Goal: Task Accomplishment & Management: Use online tool/utility

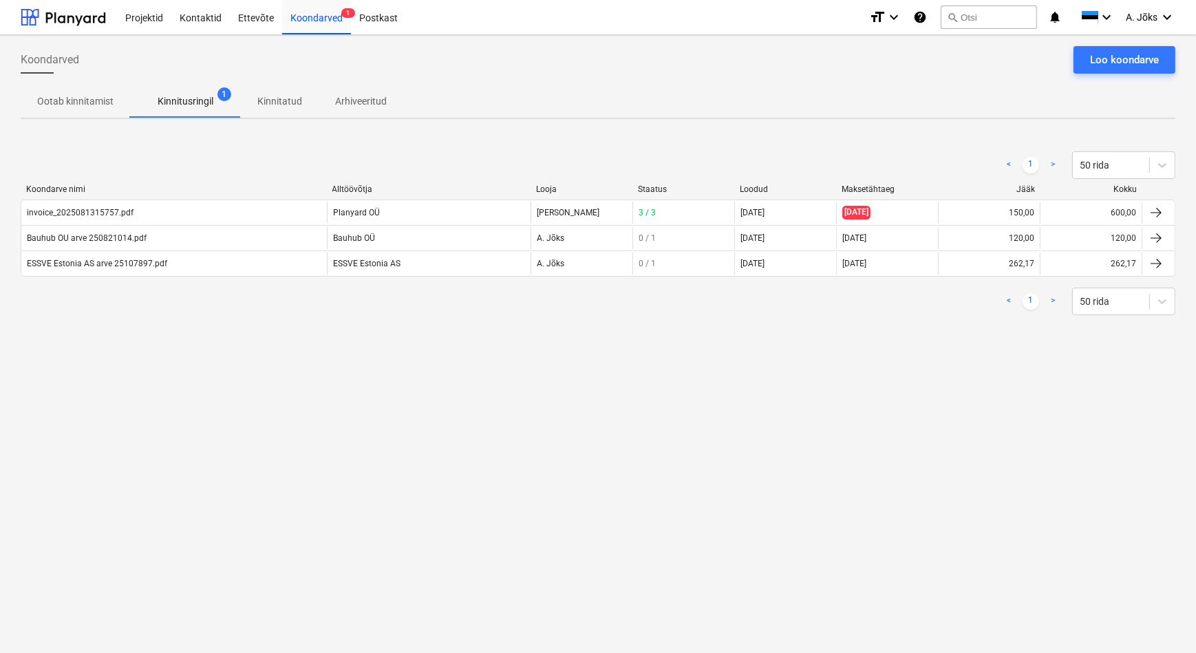
click at [279, 96] on p "Kinnitatud" at bounding box center [279, 101] width 45 height 14
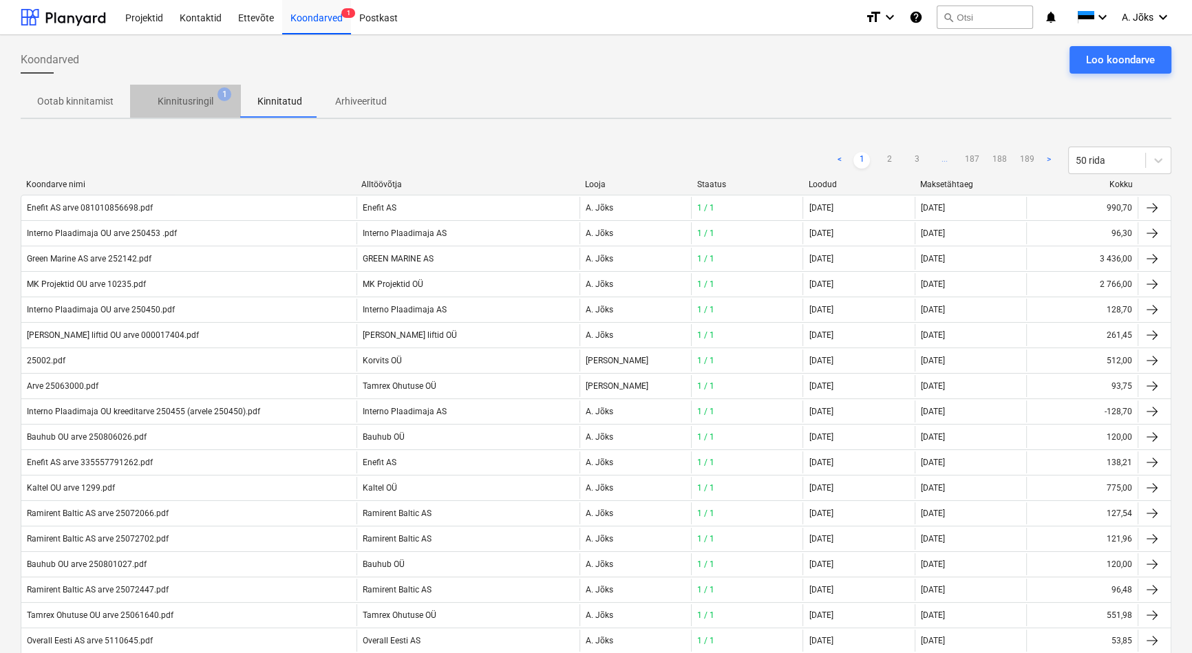
click at [167, 102] on p "Kinnitusringil" at bounding box center [186, 101] width 56 height 14
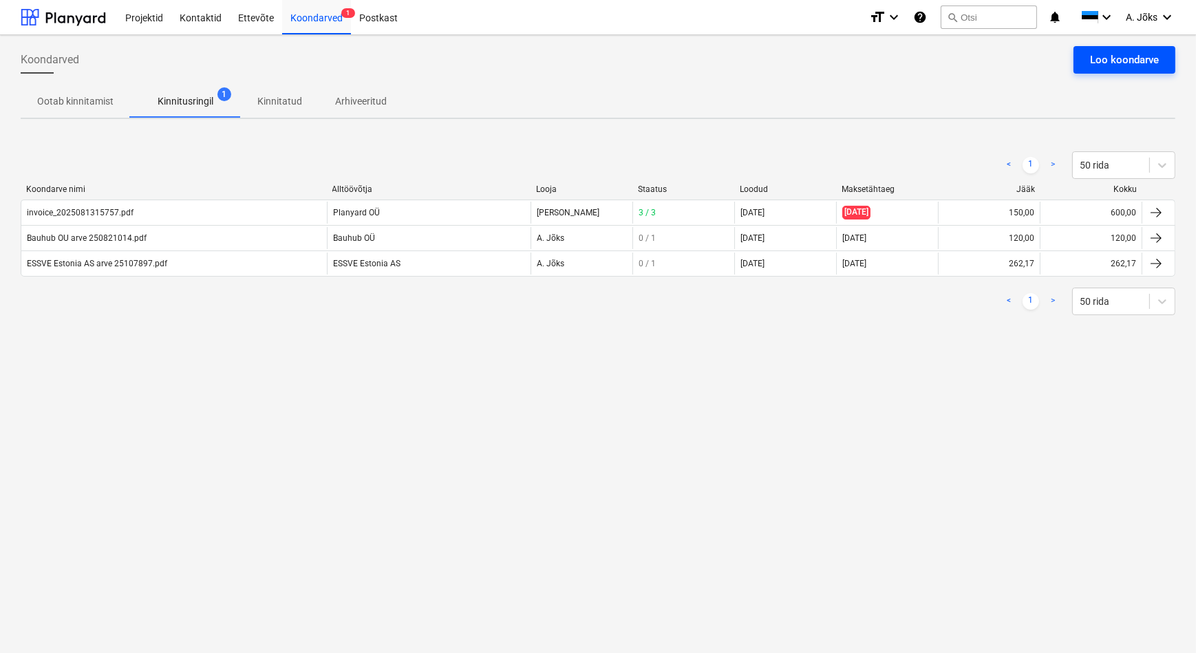
click at [1126, 53] on div "Loo koondarve" at bounding box center [1124, 60] width 69 height 18
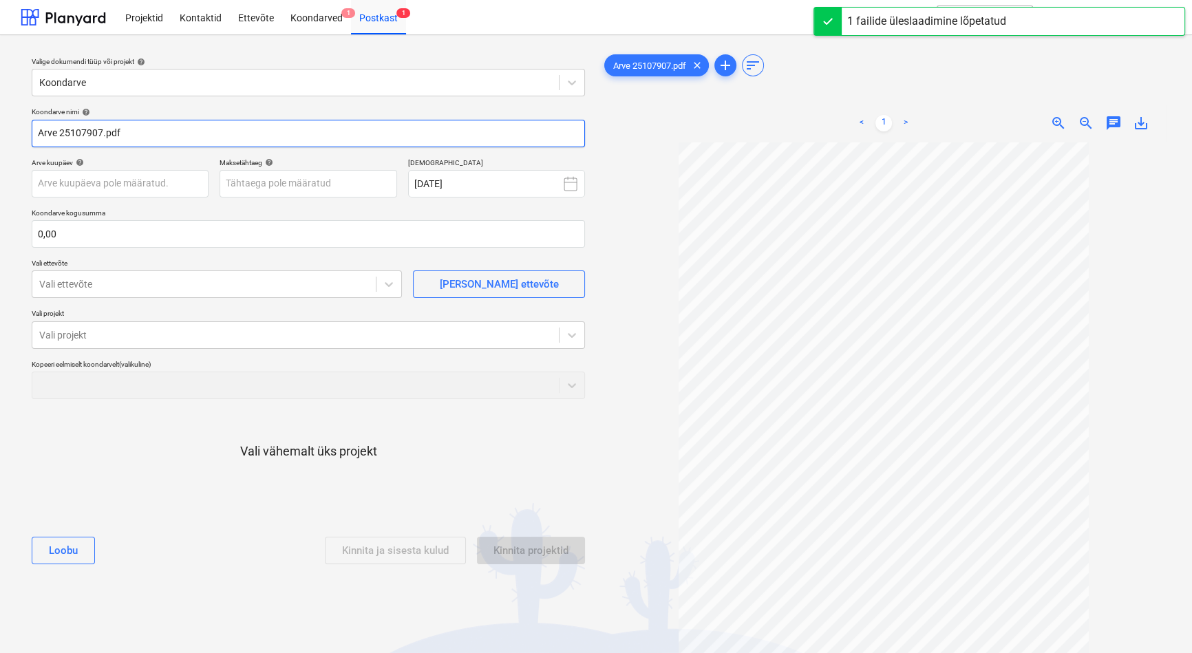
click at [38, 136] on input "Arve 25107907.pdf" at bounding box center [308, 134] width 553 height 28
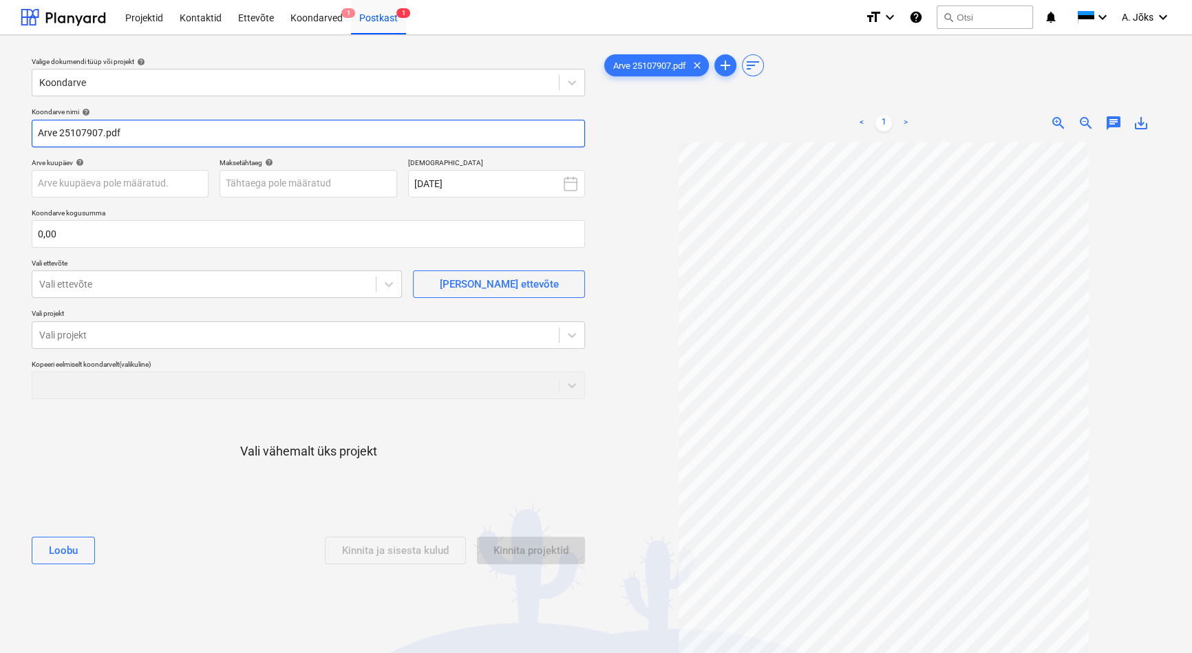
click at [41, 136] on input "Arve 25107907.pdf" at bounding box center [308, 134] width 553 height 28
paste input "ESSVE Estonia AS"
type input "ESSVE Estonia AS arve 25107907.pdf"
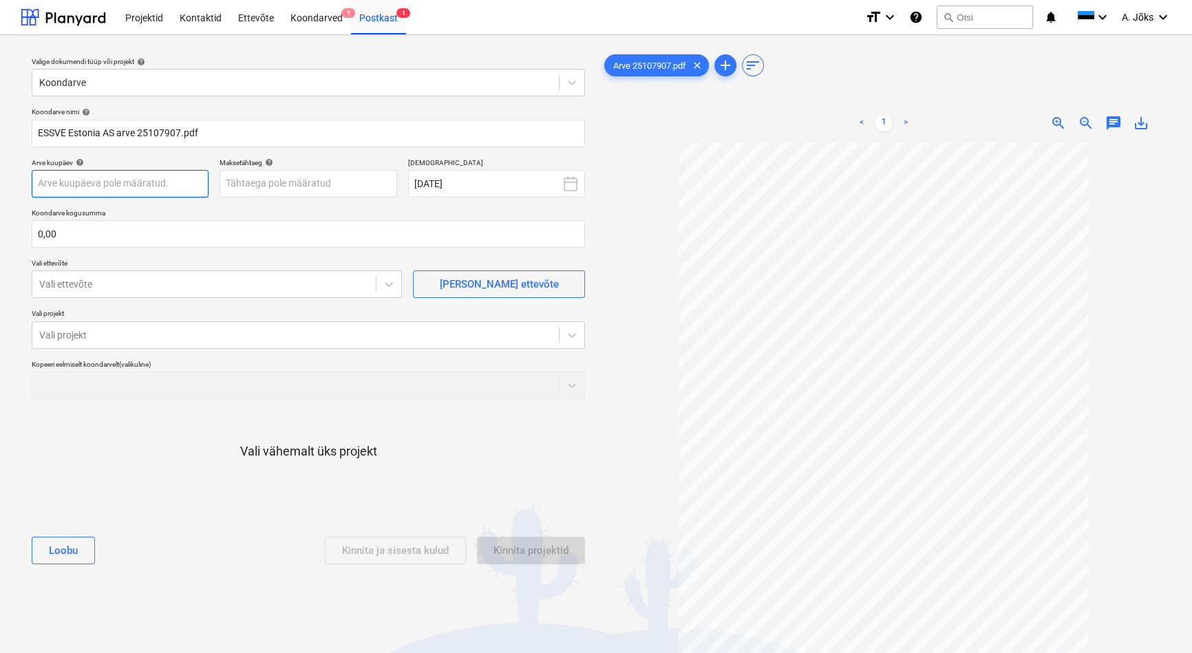
click at [140, 183] on body "Projektid Kontaktid Ettevõte Koondarved 1 Postkast 1 format_size keyboard_arrow…" at bounding box center [596, 326] width 1192 height 653
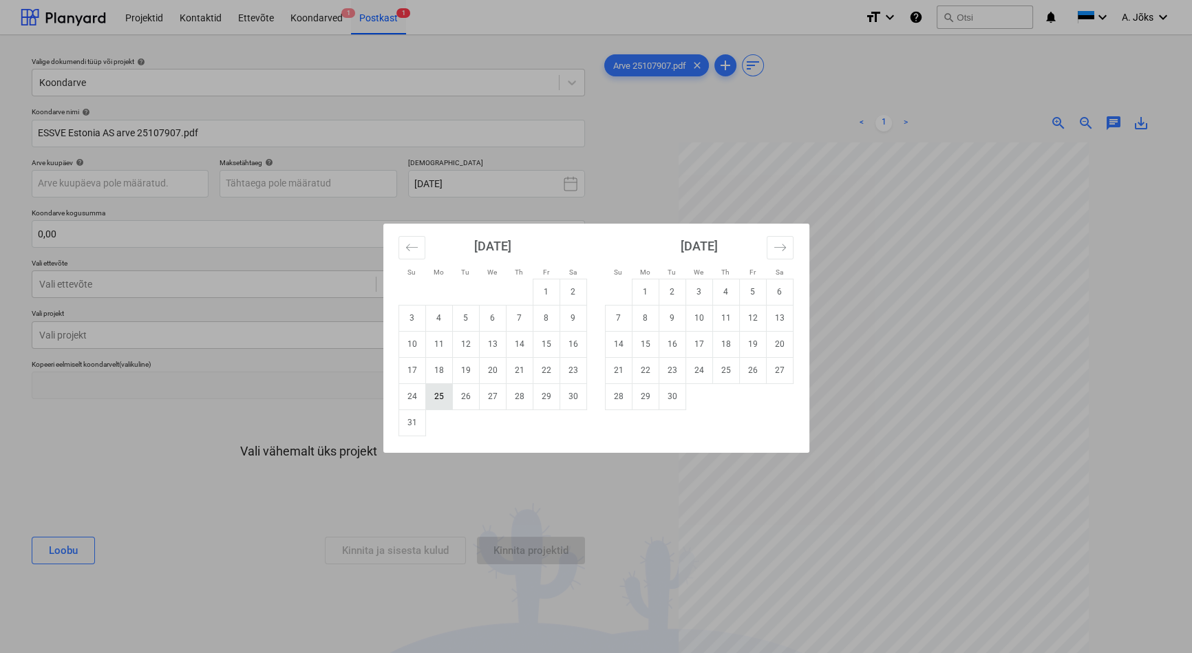
click at [442, 397] on td "25" at bounding box center [438, 396] width 27 height 26
type input "[DATE]"
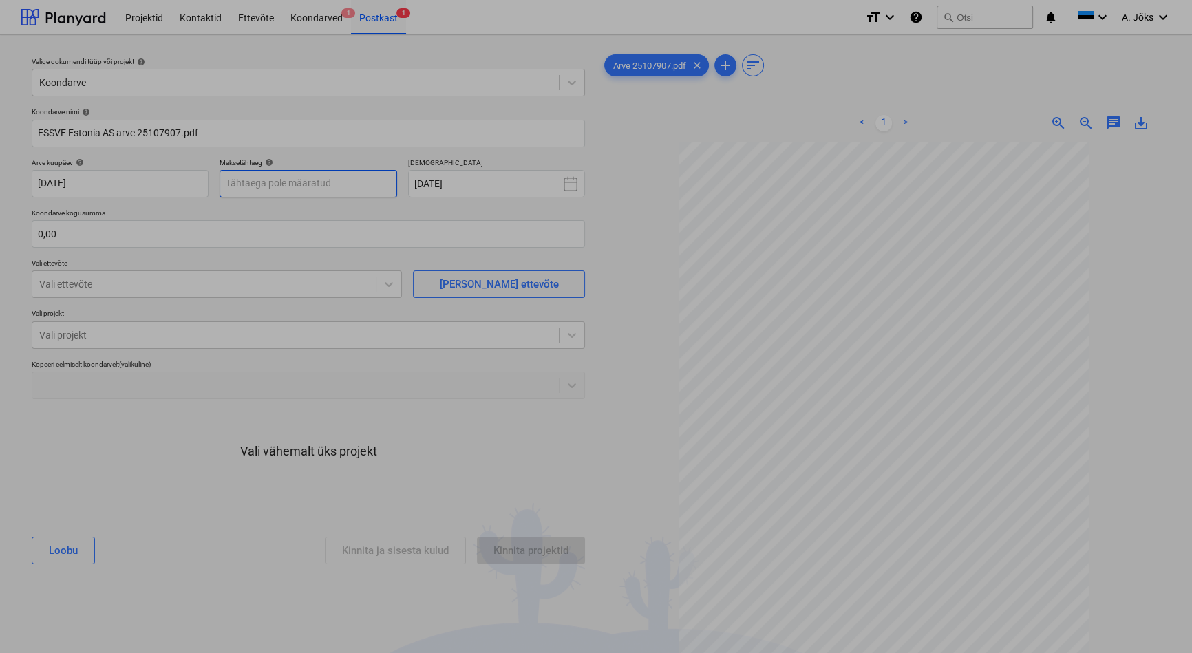
click at [347, 181] on body "Projektid Kontaktid Ettevõte Koondarved 1 Postkast 1 format_size keyboard_arrow…" at bounding box center [596, 326] width 1192 height 653
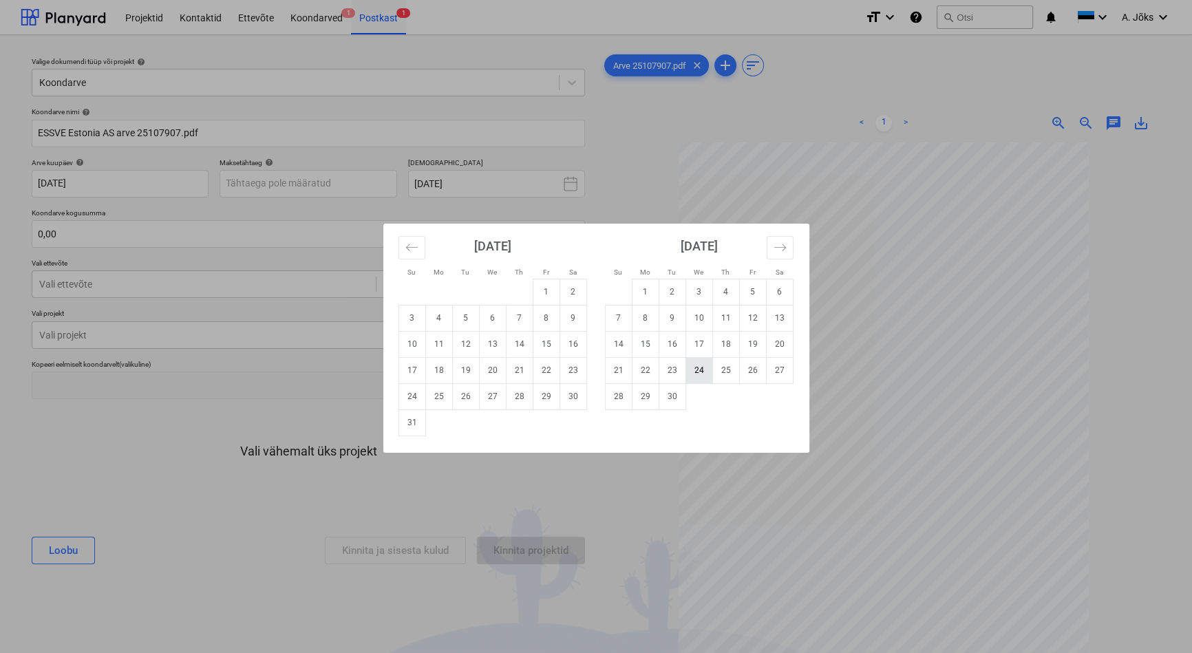
click at [701, 372] on td "24" at bounding box center [698, 370] width 27 height 26
type input "[DATE]"
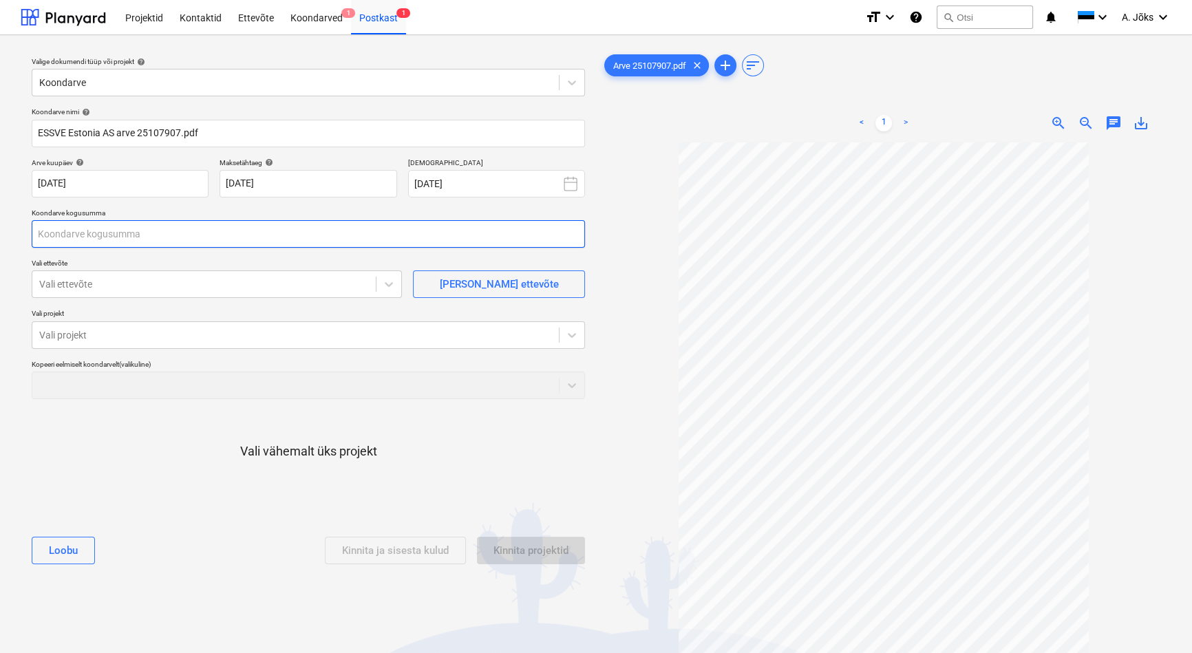
click at [85, 237] on input "text" at bounding box center [308, 234] width 553 height 28
type input "11,72"
click at [148, 289] on div at bounding box center [204, 284] width 330 height 14
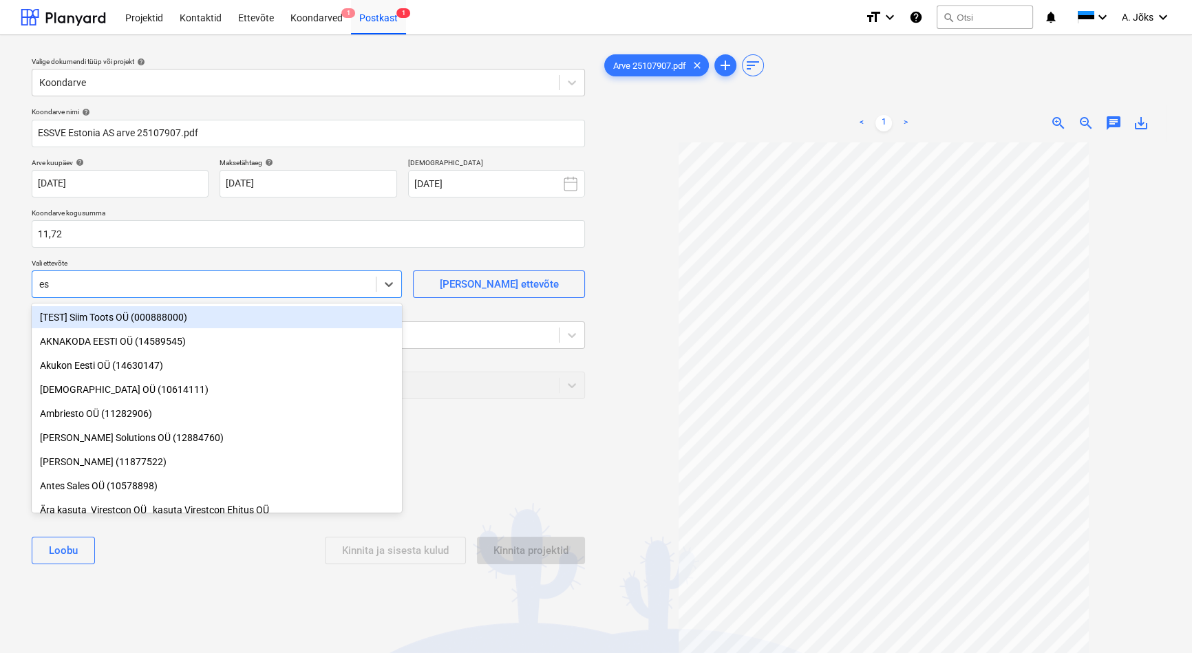
type input "ess"
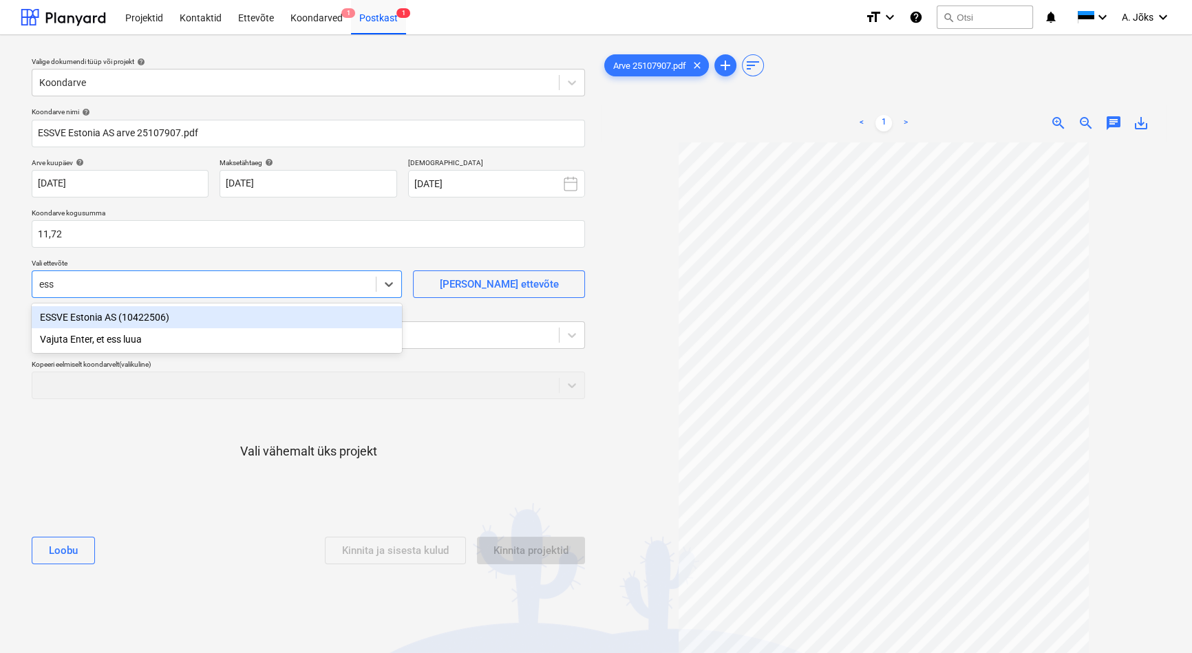
click at [128, 318] on div "ESSVE Estonia AS (10422506)" at bounding box center [217, 317] width 370 height 22
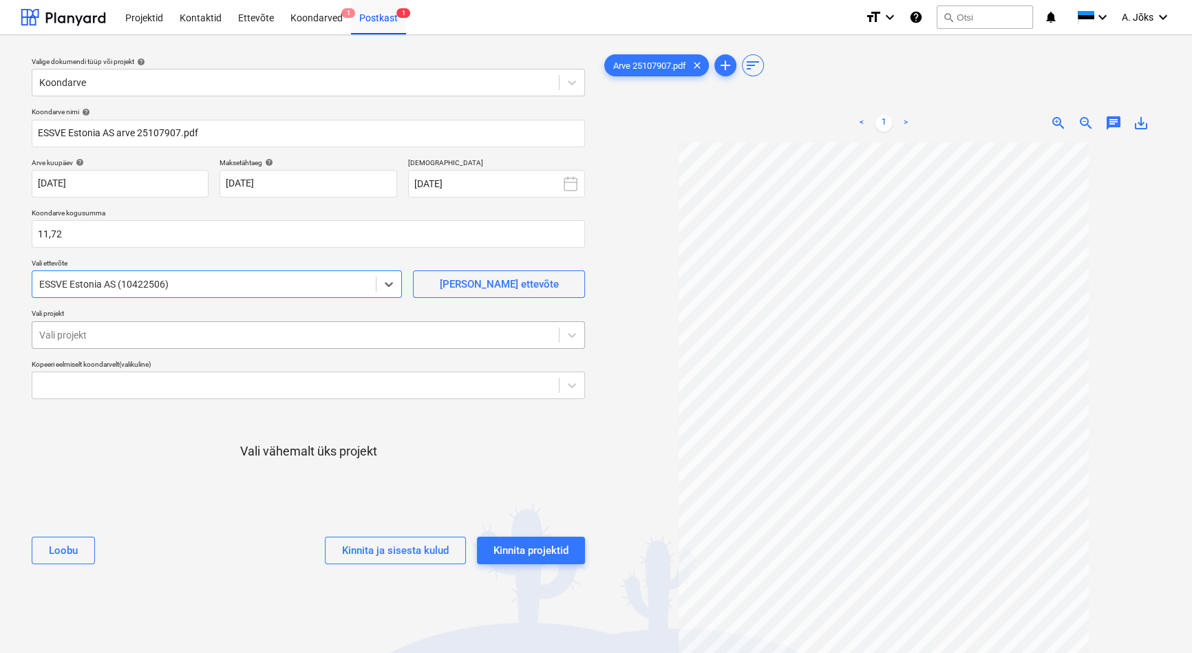
click at [125, 333] on div at bounding box center [295, 335] width 513 height 14
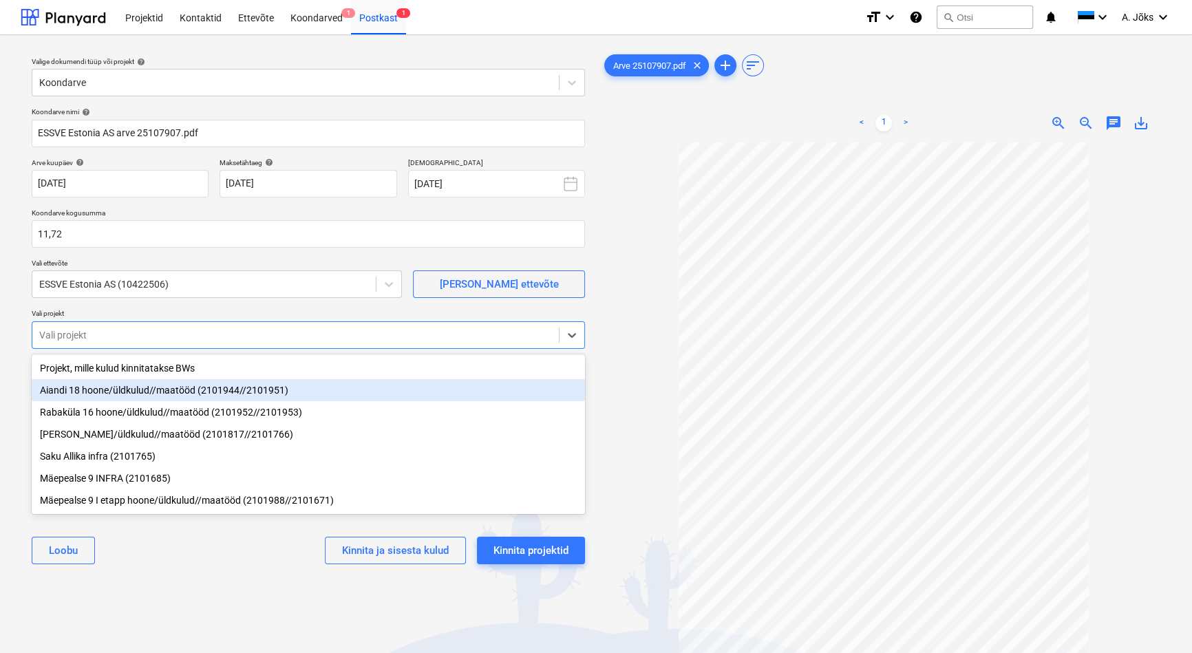
click at [114, 390] on div "Aiandi 18 hoone/üldkulud//maatööd (2101944//2101951)" at bounding box center [308, 390] width 553 height 22
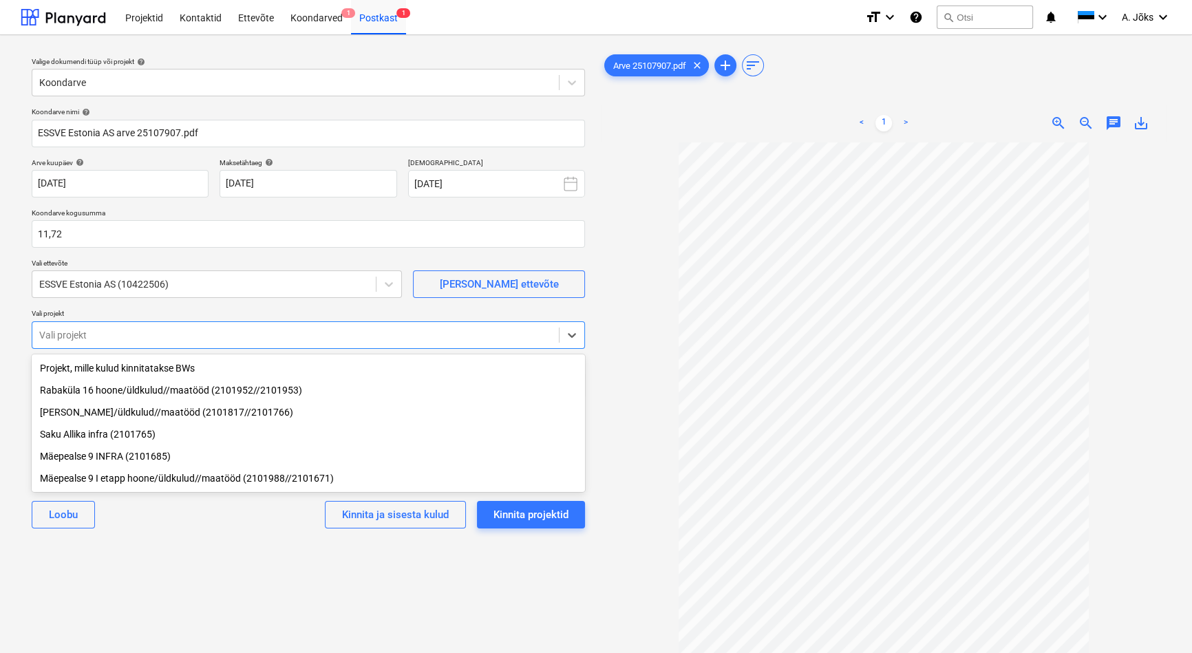
click at [159, 568] on div "Valige dokumendi tüüp või projekt help Koondarve Koondarve nimi help ESSVE Esto…" at bounding box center [308, 404] width 575 height 716
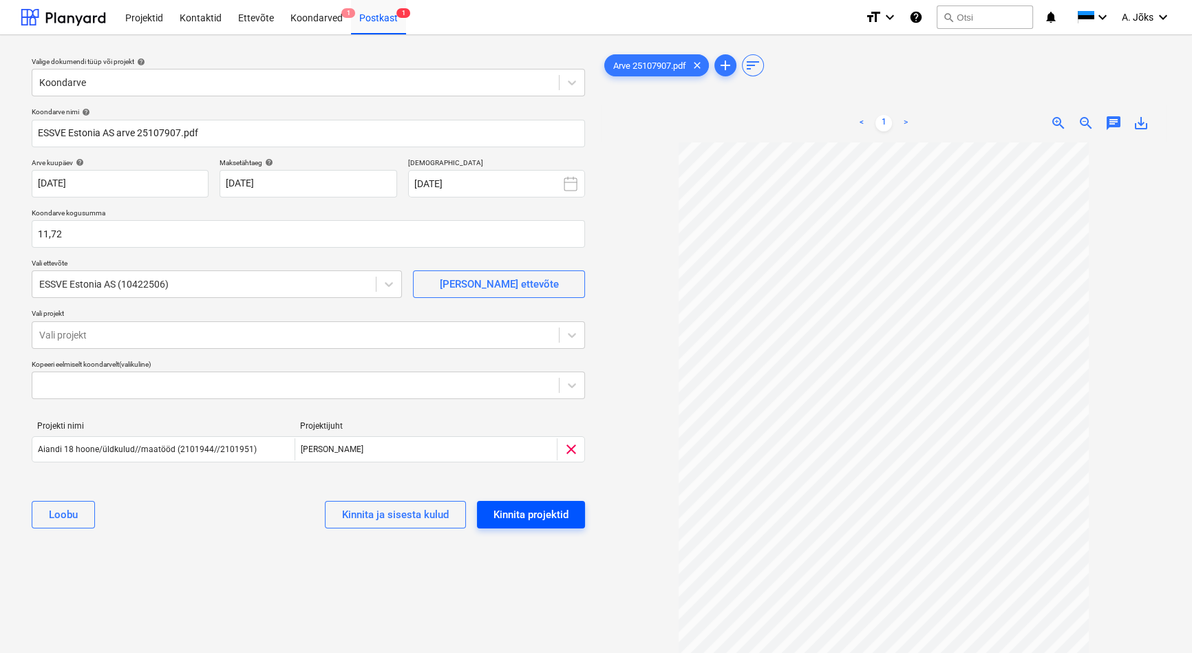
click at [533, 515] on div "Kinnita projektid" at bounding box center [530, 515] width 75 height 18
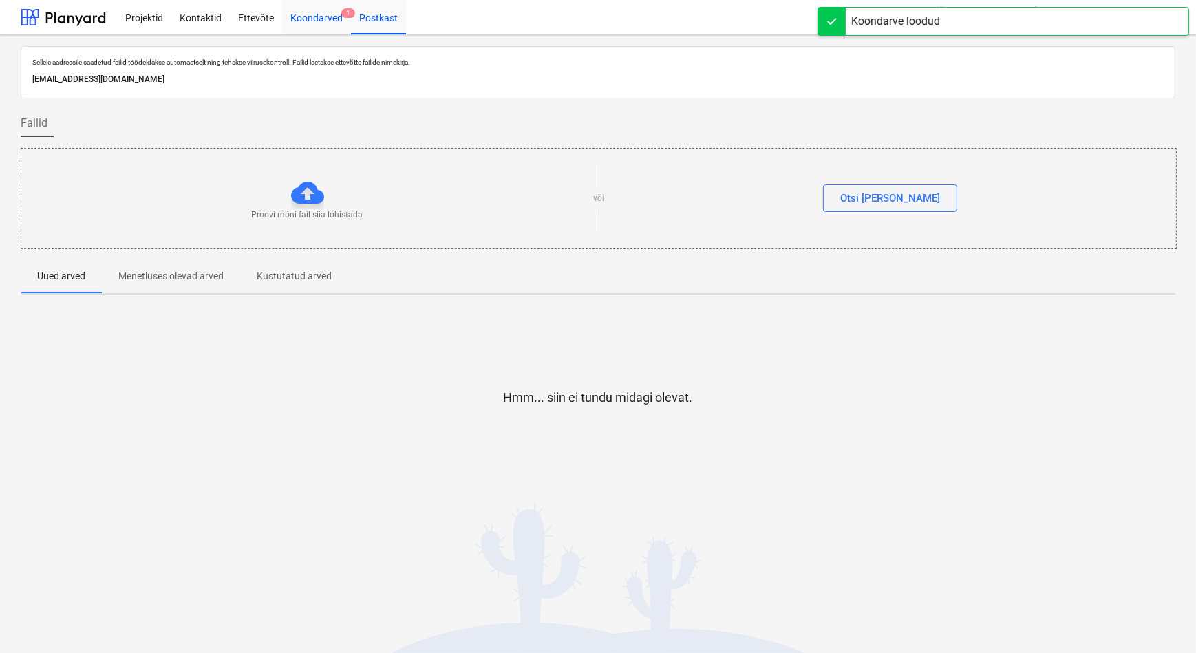
click at [318, 16] on div "Koondarved 1" at bounding box center [316, 16] width 69 height 35
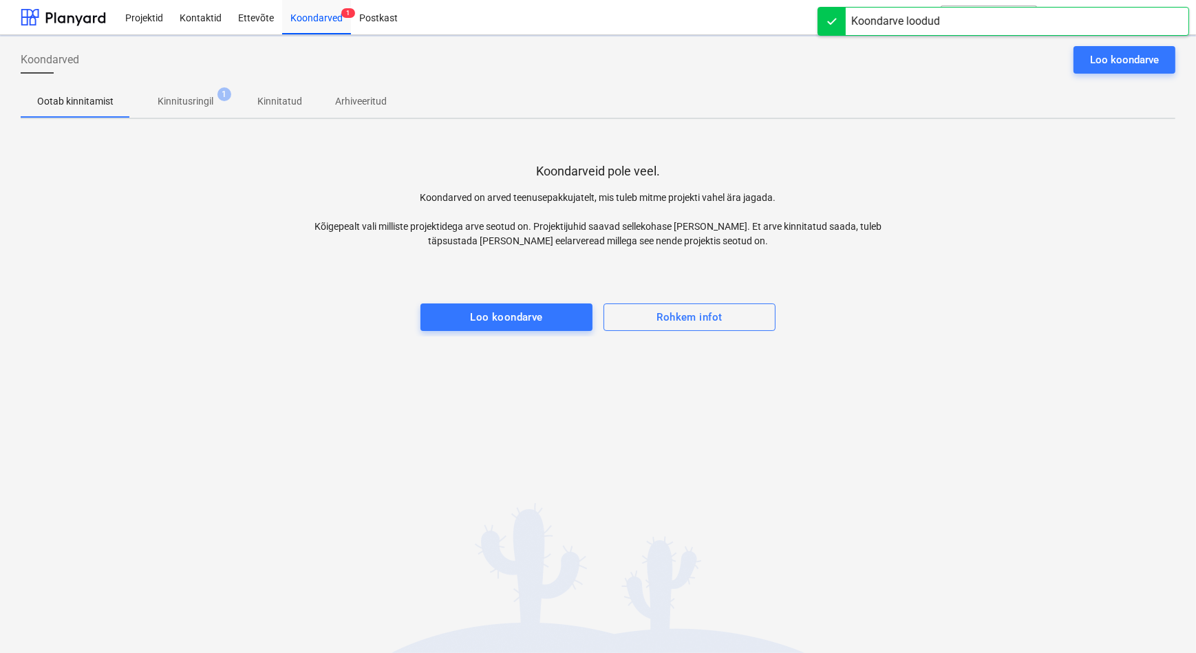
click at [187, 105] on p "Kinnitusringil" at bounding box center [186, 101] width 56 height 14
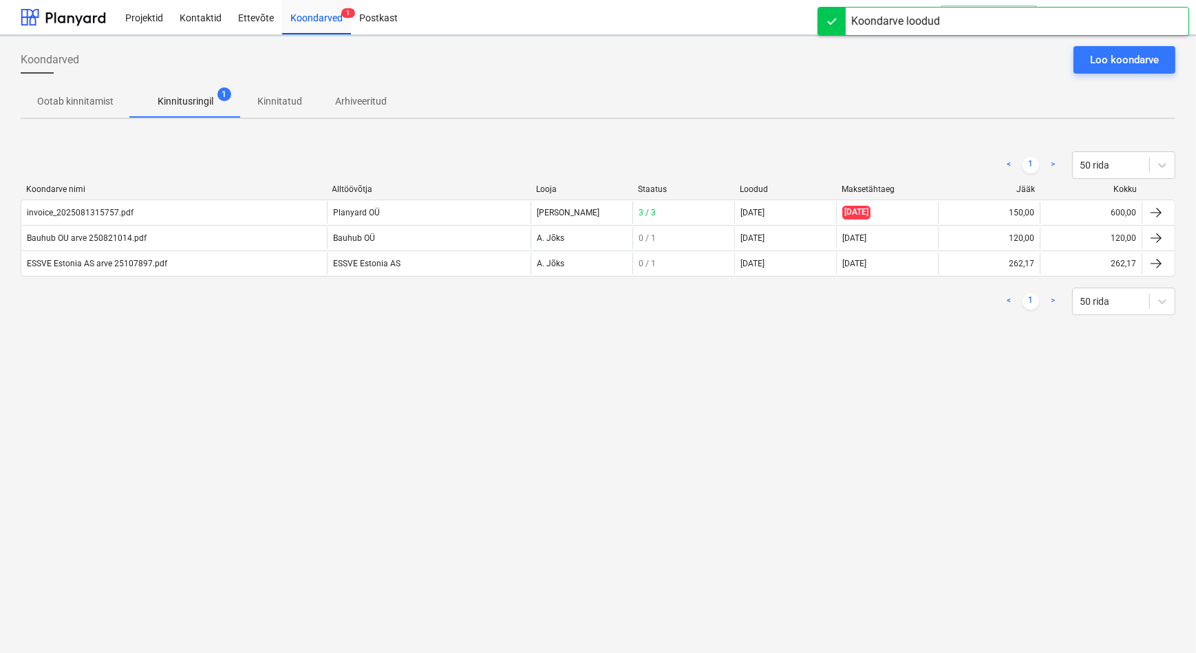
click at [200, 371] on div "Koondarved Loo koondarve Ootab kinnitamist Kinnitusringil 1 Kinnitatud Arhiveer…" at bounding box center [598, 344] width 1196 height 618
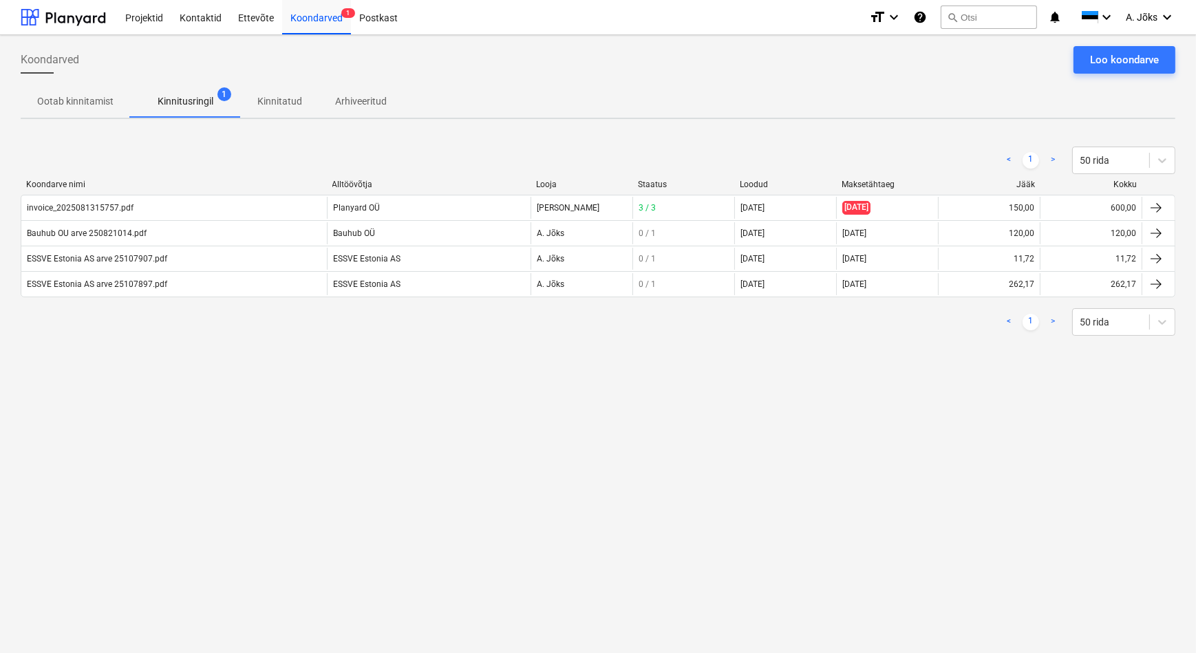
click at [820, 358] on div "Koondarved Loo koondarve Ootab kinnitamist Kinnitusringil 1 Kinnitatud Arhiveer…" at bounding box center [598, 344] width 1196 height 618
click at [279, 101] on p "Kinnitatud" at bounding box center [279, 101] width 45 height 14
